Goal: Information Seeking & Learning: Learn about a topic

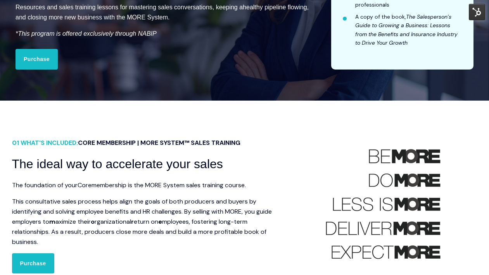
scroll to position [165, 0]
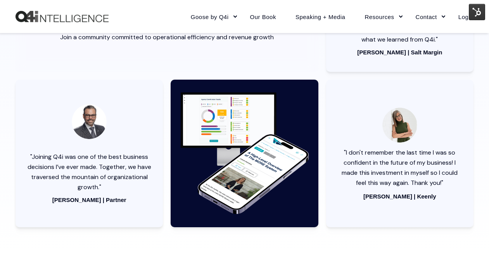
scroll to position [1113, 0]
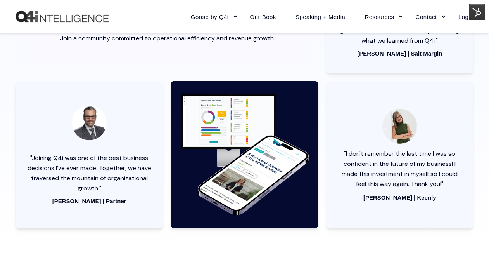
click at [370, 153] on span ""I don't remember the last time I was so confident in the future of my business…" at bounding box center [400, 168] width 116 height 38
drag, startPoint x: 344, startPoint y: 153, endPoint x: 445, endPoint y: 184, distance: 105.5
click at [445, 184] on div ""I don't remember the last time I was so confident in the future of my business…" at bounding box center [400, 169] width 124 height 40
click at [444, 183] on div ""I don't remember the last time I was so confident in the future of my business…" at bounding box center [400, 169] width 124 height 40
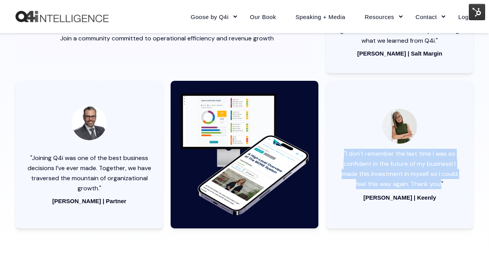
drag, startPoint x: 442, startPoint y: 182, endPoint x: 345, endPoint y: 150, distance: 102.9
click at [341, 148] on div ""I don't remember the last time I was so confident in the future of my business…" at bounding box center [399, 154] width 147 height 147
copy span ""I don't remember the last time I was so confident in the future of my business…"
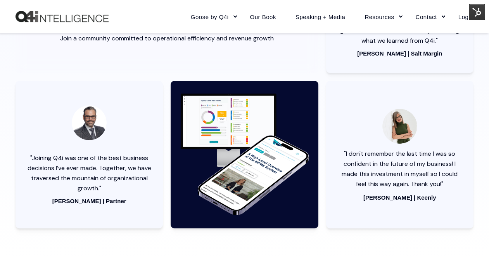
click at [111, 219] on div ""Joining Q4i was one of the best business decisions I’ve ever made. Together, w…" at bounding box center [89, 154] width 147 height 147
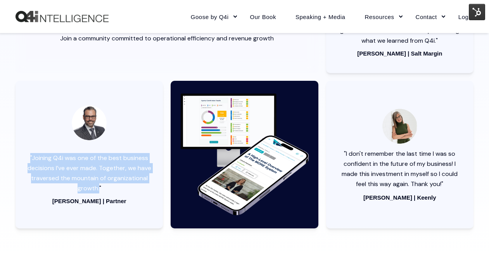
drag, startPoint x: 98, startPoint y: 188, endPoint x: 52, endPoint y: 167, distance: 51.2
click at [32, 157] on span ""Joining Q4i was one of the best business decisions I’ve ever made. Together, w…" at bounding box center [90, 173] width 124 height 38
copy span "Joining Q4i was one of the best business decisions I’ve ever made. Together, we…"
click at [259, 145] on img at bounding box center [244, 154] width 132 height 132
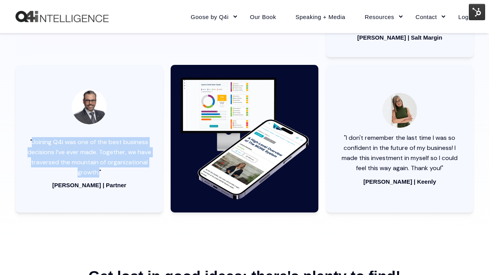
scroll to position [1124, 0]
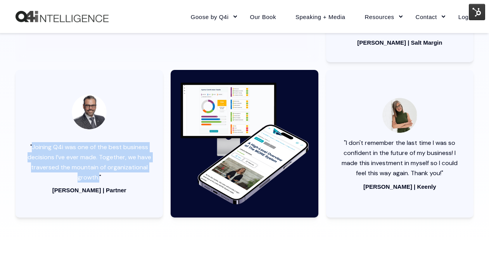
click at [262, 145] on img at bounding box center [244, 144] width 132 height 132
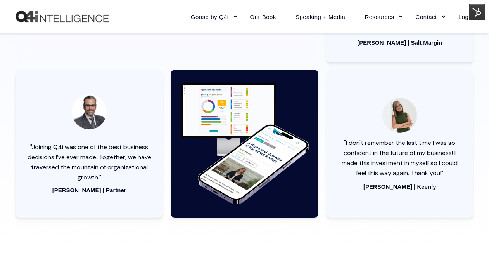
click at [472, 150] on div ""I don't remember the last time I was so confident in the future of my business…" at bounding box center [399, 143] width 147 height 147
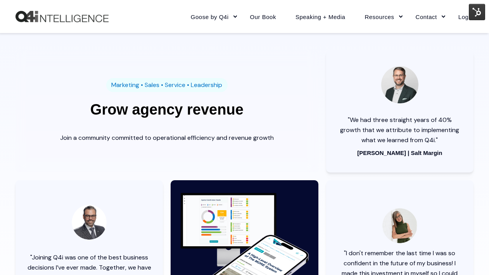
scroll to position [1011, 0]
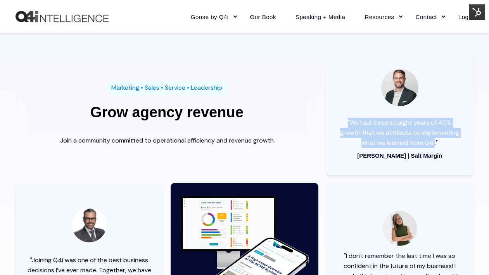
drag, startPoint x: 435, startPoint y: 144, endPoint x: 346, endPoint y: 122, distance: 91.8
click at [346, 122] on div ""We had three straight years of 40% growth that we attribute to implementing wh…" at bounding box center [400, 132] width 124 height 30
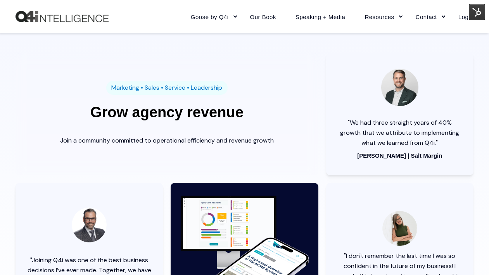
click at [438, 142] on span ""We had three straight years of 40% growth that we attribute to implementing wh…" at bounding box center [399, 132] width 119 height 28
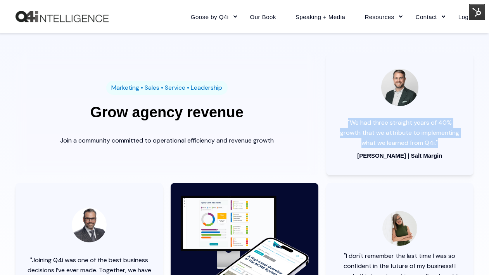
drag, startPoint x: 438, startPoint y: 142, endPoint x: 345, endPoint y: 126, distance: 94.3
click at [339, 122] on div ""We had three straight years of 40% growth that we attribute to implementing wh…" at bounding box center [400, 132] width 124 height 30
copy span ""We had three straight years of 40% growth that we attribute to implementing wh…"
